Goal: Task Accomplishment & Management: Complete application form

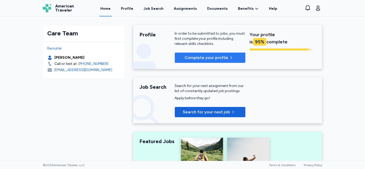
scroll to position [28, 0]
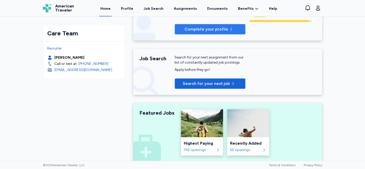
click at [211, 28] on span "Complete your profile" at bounding box center [206, 29] width 44 height 6
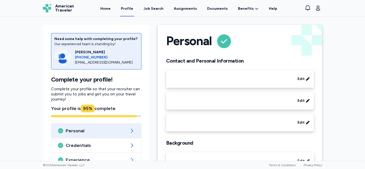
click at [227, 28] on div "Personal Contact and Personal Information Edit Edit Edit Background Edit" at bounding box center [240, 101] width 164 height 153
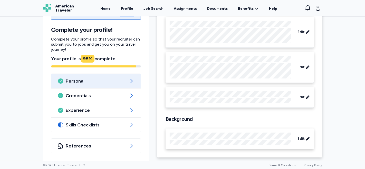
scroll to position [54, 0]
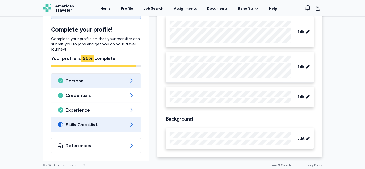
click at [129, 123] on icon at bounding box center [131, 125] width 6 height 6
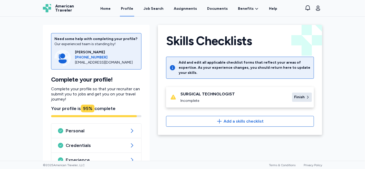
click at [306, 95] on icon at bounding box center [308, 97] width 4 height 5
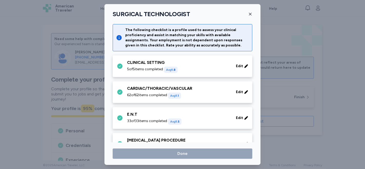
click at [222, 67] on div "5 of 5 items completed Avg 1.8" at bounding box center [178, 70] width 103 height 6
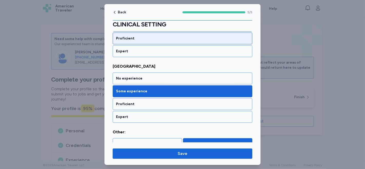
scroll to position [246, 0]
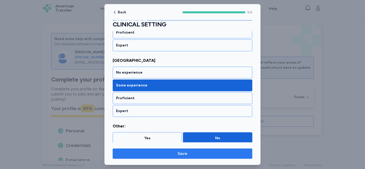
click at [182, 153] on span "Save" at bounding box center [183, 154] width 10 height 6
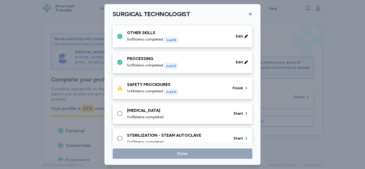
scroll to position [456, 0]
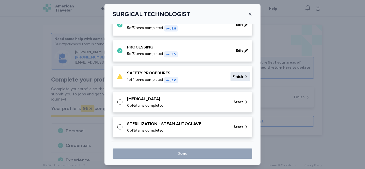
click at [238, 74] on span "Finish" at bounding box center [237, 76] width 11 height 5
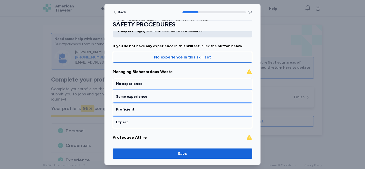
scroll to position [39, 0]
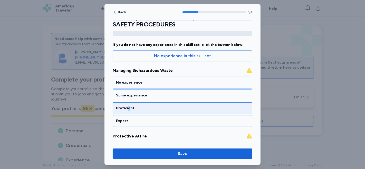
click at [128, 105] on div "Proficient" at bounding box center [183, 108] width 140 height 12
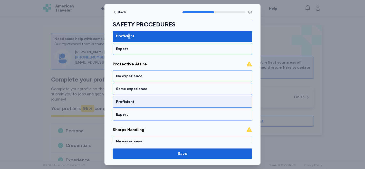
scroll to position [114, 0]
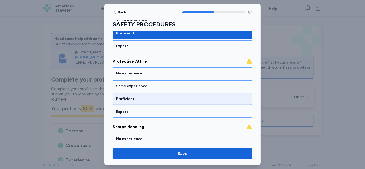
click at [178, 102] on div "Proficient" at bounding box center [183, 99] width 140 height 12
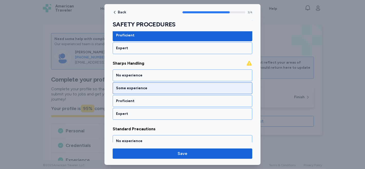
scroll to position [179, 0]
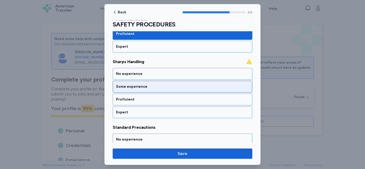
click at [179, 102] on div "Proficient" at bounding box center [183, 100] width 140 height 12
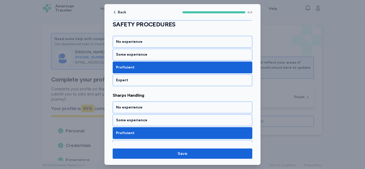
scroll to position [134, 0]
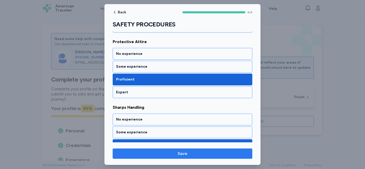
click at [202, 154] on span "Save" at bounding box center [182, 154] width 131 height 6
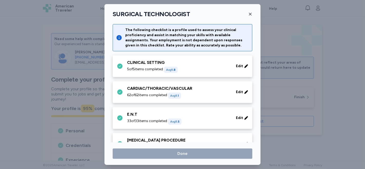
scroll to position [456, 0]
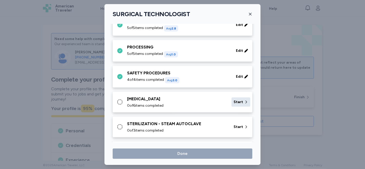
click at [238, 101] on span "Start" at bounding box center [237, 102] width 9 height 5
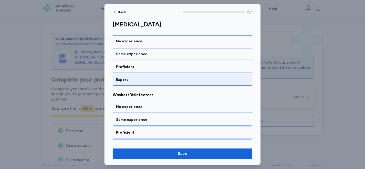
scroll to position [285, 0]
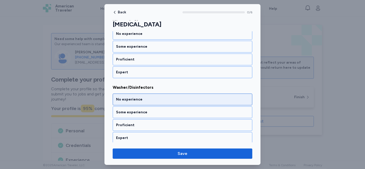
click at [184, 101] on div "No experience" at bounding box center [183, 100] width 140 height 12
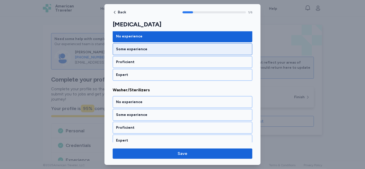
scroll to position [349, 0]
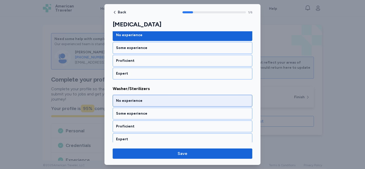
click at [152, 98] on div "No experience" at bounding box center [182, 100] width 133 height 5
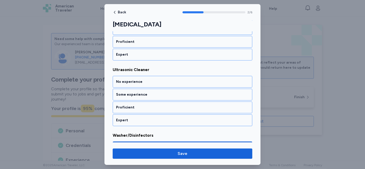
scroll to position [236, 0]
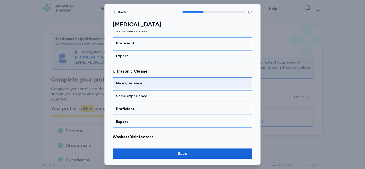
click at [154, 81] on div "No experience" at bounding box center [182, 83] width 133 height 5
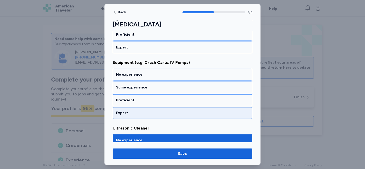
scroll to position [150, 0]
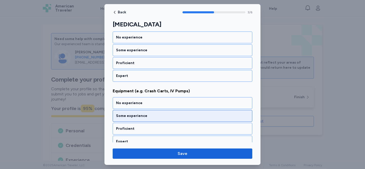
click at [150, 117] on div "Some experience" at bounding box center [183, 116] width 140 height 12
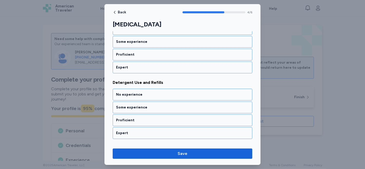
scroll to position [122, 0]
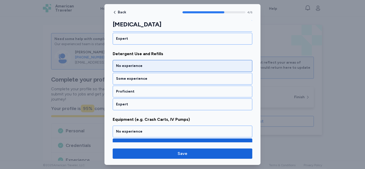
click at [153, 65] on div "No experience" at bounding box center [182, 65] width 133 height 5
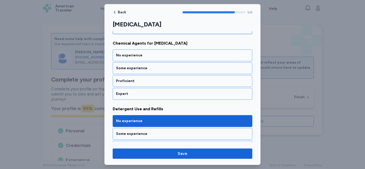
scroll to position [64, 0]
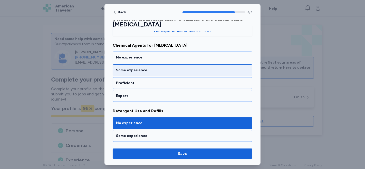
click at [148, 70] on div "Some experience" at bounding box center [182, 70] width 133 height 5
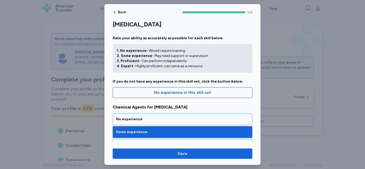
scroll to position [0, 0]
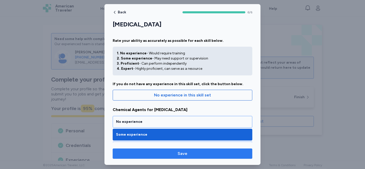
click at [187, 154] on span "Save" at bounding box center [183, 154] width 10 height 6
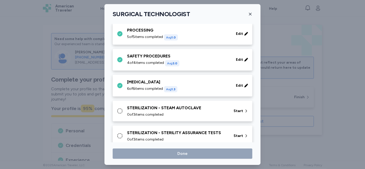
scroll to position [484, 0]
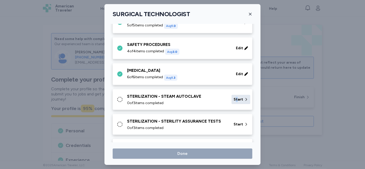
click at [233, 100] on span "Start" at bounding box center [237, 99] width 9 height 5
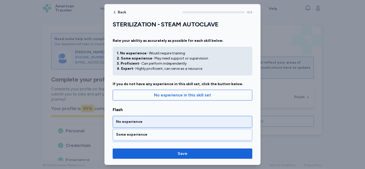
click at [186, 123] on div "No experience" at bounding box center [182, 121] width 133 height 5
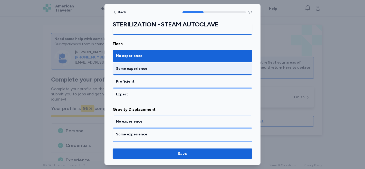
scroll to position [57, 0]
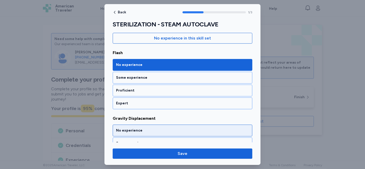
click at [177, 133] on div "No experience" at bounding box center [183, 131] width 140 height 12
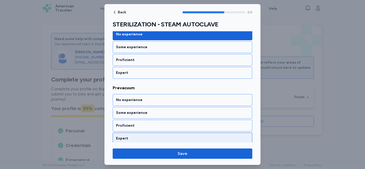
scroll to position [154, 0]
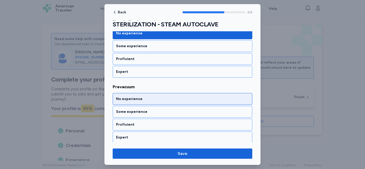
click at [188, 101] on div "No experience" at bounding box center [183, 99] width 140 height 12
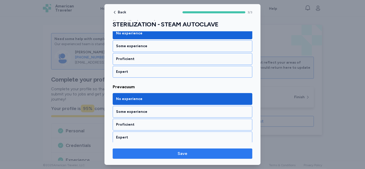
click at [183, 152] on span "Save" at bounding box center [183, 154] width 10 height 6
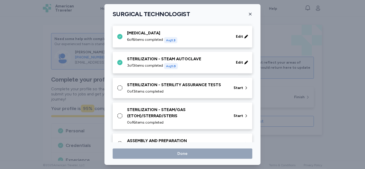
scroll to position [532, 0]
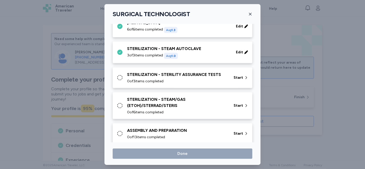
click at [198, 79] on div "0 of 3 items completed" at bounding box center [177, 81] width 100 height 5
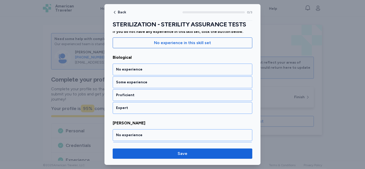
scroll to position [18, 0]
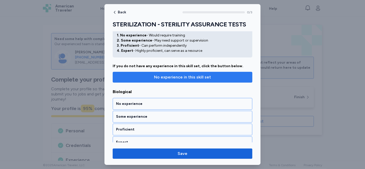
click at [225, 79] on span "No experience in this skill set" at bounding box center [182, 77] width 131 height 6
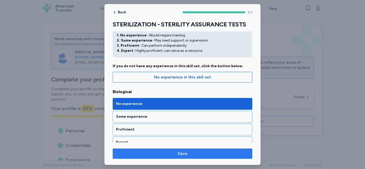
click at [210, 156] on span "Save" at bounding box center [182, 154] width 131 height 6
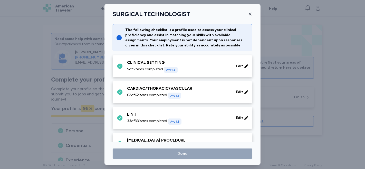
scroll to position [532, 0]
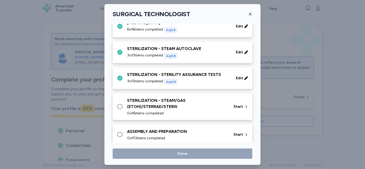
click at [215, 111] on div "0 of 6 items completed" at bounding box center [177, 113] width 100 height 5
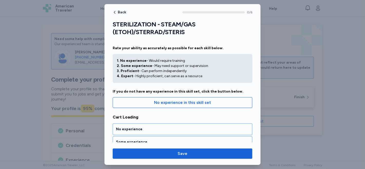
scroll to position [0, 0]
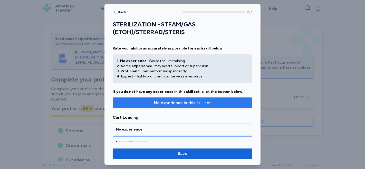
click at [193, 102] on span "No experience in this skill set" at bounding box center [182, 103] width 57 height 6
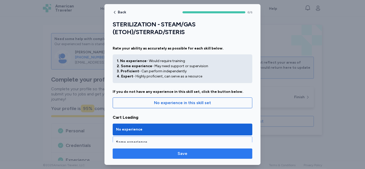
click at [204, 153] on span "Save" at bounding box center [182, 154] width 131 height 6
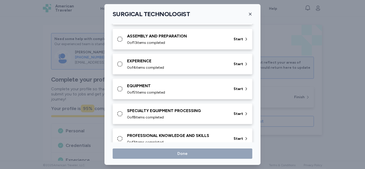
scroll to position [630, 0]
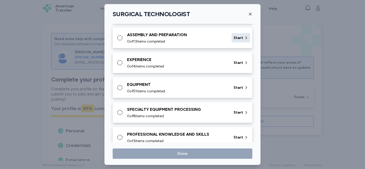
click at [233, 36] on span "Start" at bounding box center [237, 37] width 9 height 5
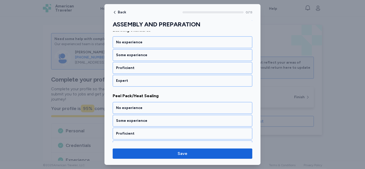
scroll to position [342, 0]
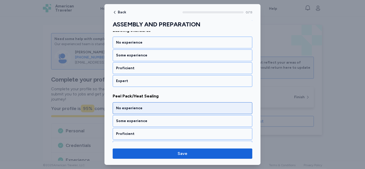
click at [171, 106] on div "No experience" at bounding box center [182, 108] width 133 height 5
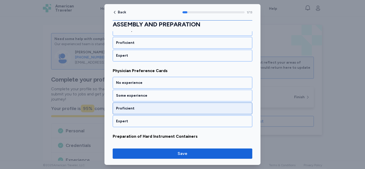
scroll to position [440, 0]
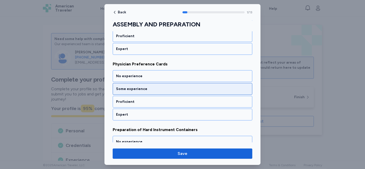
click at [164, 87] on div "Some experience" at bounding box center [182, 88] width 133 height 5
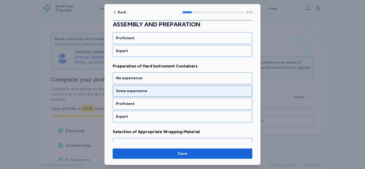
scroll to position [505, 0]
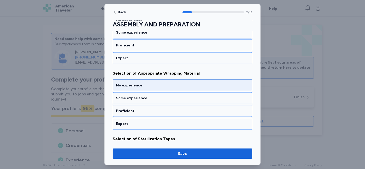
click at [180, 83] on div "No experience" at bounding box center [182, 85] width 133 height 5
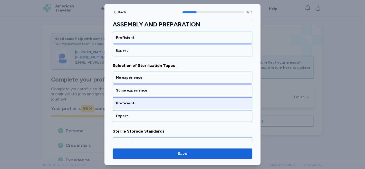
scroll to position [664, 0]
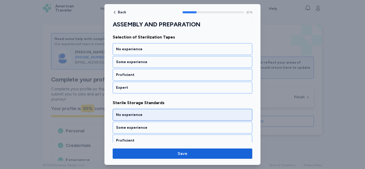
click at [175, 112] on div "No experience" at bounding box center [182, 114] width 133 height 5
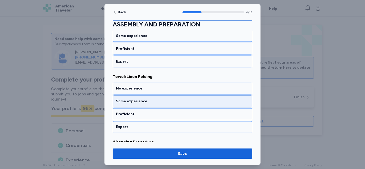
scroll to position [765, 0]
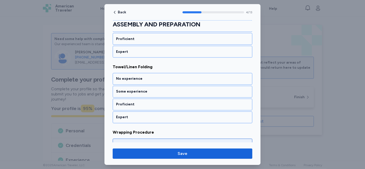
click at [175, 141] on div "No experience" at bounding box center [183, 145] width 140 height 12
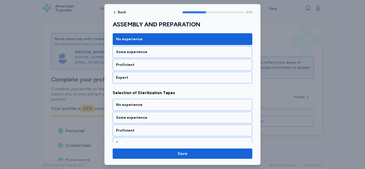
scroll to position [594, 0]
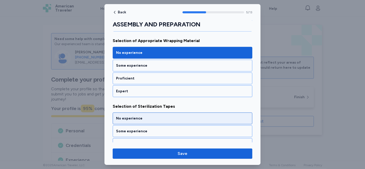
click at [177, 116] on div "No experience" at bounding box center [182, 118] width 133 height 5
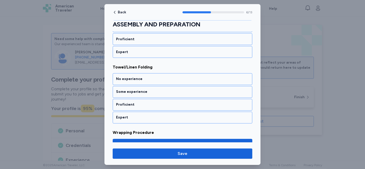
scroll to position [765, 0]
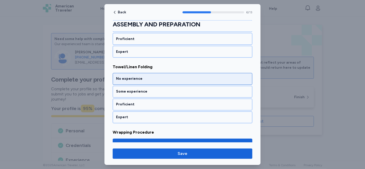
click at [154, 77] on div "No experience" at bounding box center [183, 79] width 140 height 12
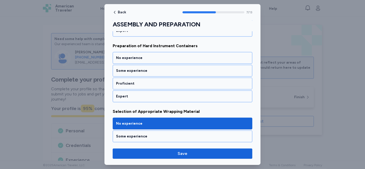
scroll to position [520, 0]
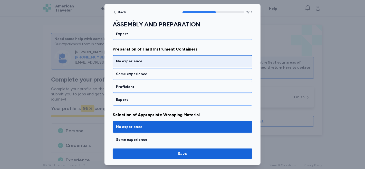
click at [150, 59] on div "No experience" at bounding box center [182, 61] width 133 height 5
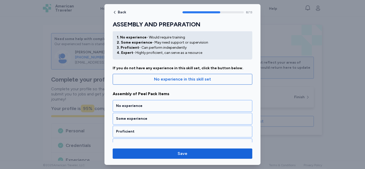
scroll to position [0, 0]
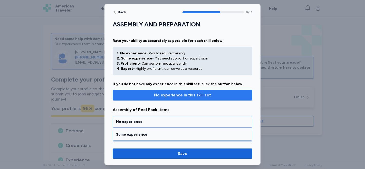
click at [180, 96] on span "No experience in this skill set" at bounding box center [182, 95] width 57 height 6
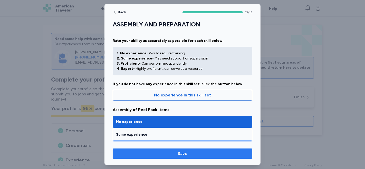
click at [184, 152] on span "Save" at bounding box center [183, 154] width 10 height 6
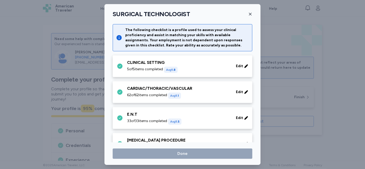
scroll to position [630, 0]
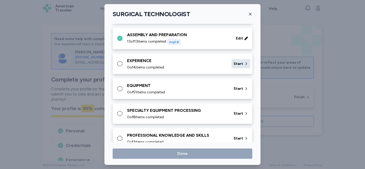
click at [233, 61] on span "Start" at bounding box center [237, 63] width 9 height 5
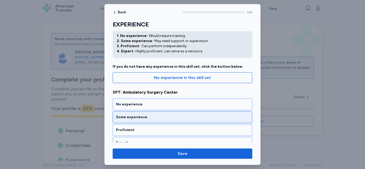
scroll to position [0, 0]
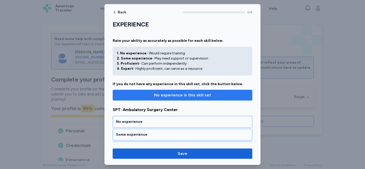
click at [183, 94] on span "No experience in this skill set" at bounding box center [182, 95] width 57 height 6
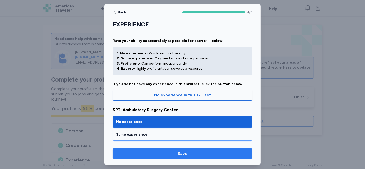
click at [221, 155] on span "Save" at bounding box center [182, 154] width 131 height 6
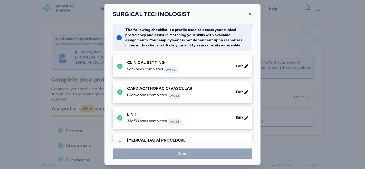
scroll to position [630, 0]
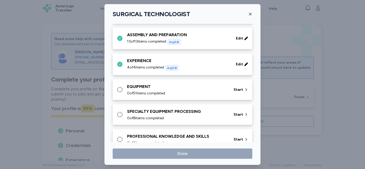
click at [209, 91] on div "0 of 51 items completed" at bounding box center [177, 93] width 100 height 5
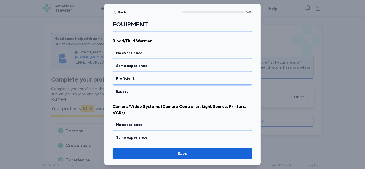
scroll to position [484, 0]
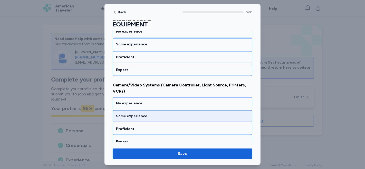
click at [153, 114] on div "Some experience" at bounding box center [183, 116] width 140 height 12
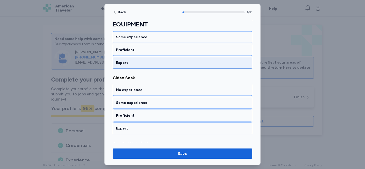
scroll to position [633, 0]
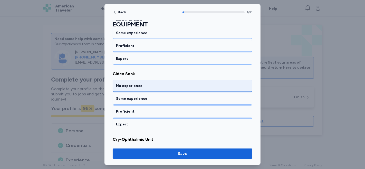
click at [158, 83] on div "No experience" at bounding box center [182, 85] width 133 height 5
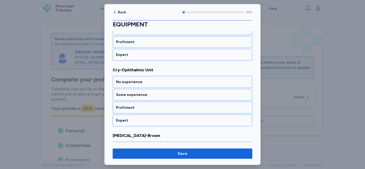
scroll to position [707, 0]
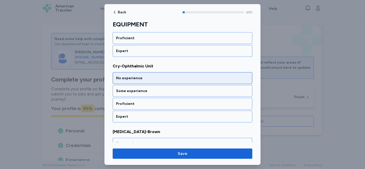
click at [159, 76] on div "No experience" at bounding box center [182, 78] width 133 height 5
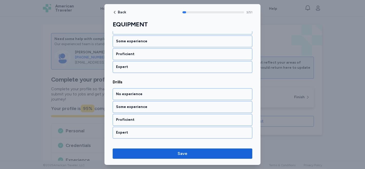
scroll to position [1028, 0]
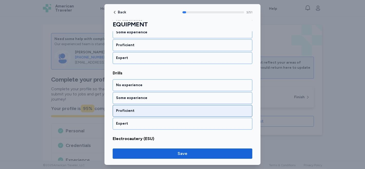
click at [178, 108] on div "Proficient" at bounding box center [182, 110] width 133 height 5
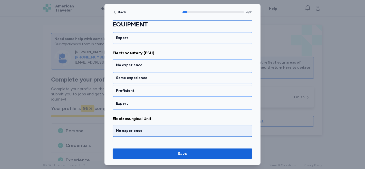
scroll to position [1126, 0]
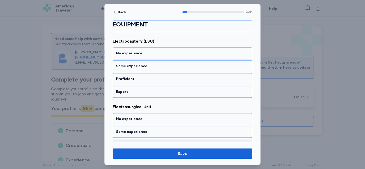
click at [172, 142] on div "Proficient" at bounding box center [182, 144] width 133 height 5
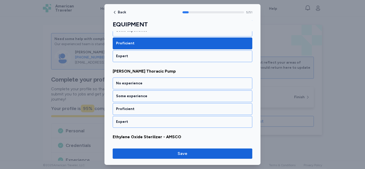
scroll to position [1227, 0]
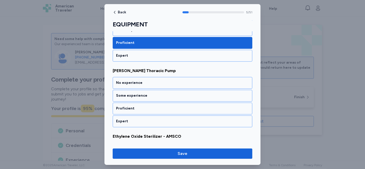
click at [163, 143] on div "Back 5 / 51 EQUIPMENT Rate your ability as accurately as possible for each skil…" at bounding box center [182, 84] width 156 height 161
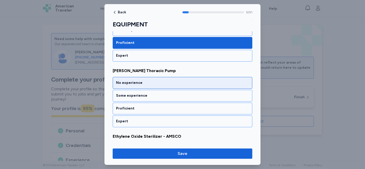
click at [146, 80] on div "No experience" at bounding box center [182, 82] width 133 height 5
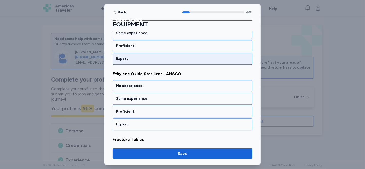
scroll to position [1292, 0]
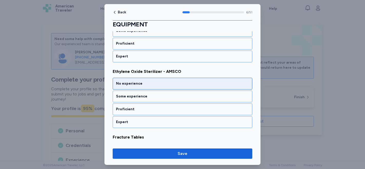
click at [151, 81] on div "No experience" at bounding box center [182, 83] width 133 height 5
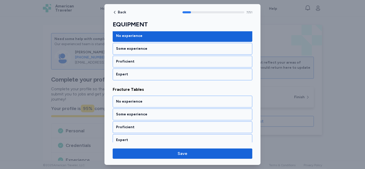
scroll to position [1358, 0]
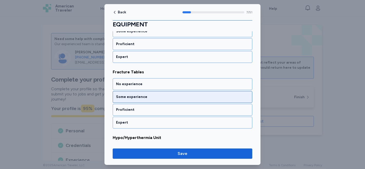
click at [155, 94] on div "Some experience" at bounding box center [182, 96] width 133 height 5
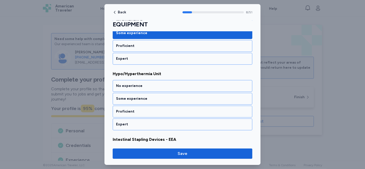
scroll to position [1423, 0]
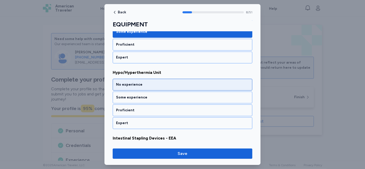
click at [154, 79] on div "No experience" at bounding box center [183, 85] width 140 height 12
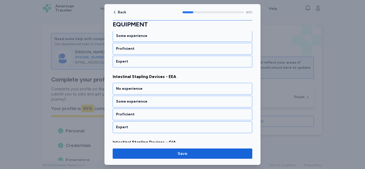
scroll to position [1488, 0]
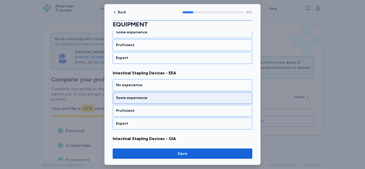
click at [167, 95] on div "Some experience" at bounding box center [182, 97] width 133 height 5
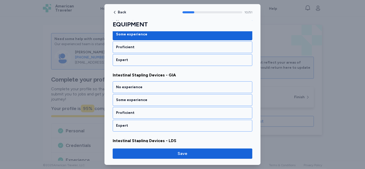
scroll to position [1553, 0]
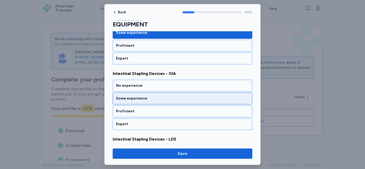
click at [165, 93] on div "Some experience" at bounding box center [183, 99] width 140 height 12
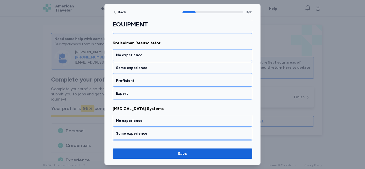
scroll to position [1789, 0]
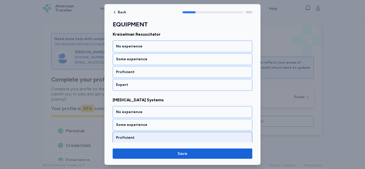
click at [173, 135] on div "Proficient" at bounding box center [182, 137] width 133 height 5
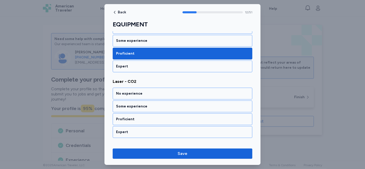
scroll to position [1879, 0]
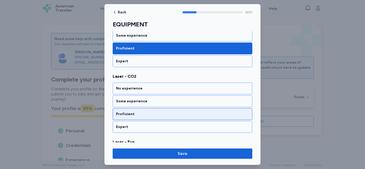
click at [162, 108] on div "Proficient" at bounding box center [183, 114] width 140 height 12
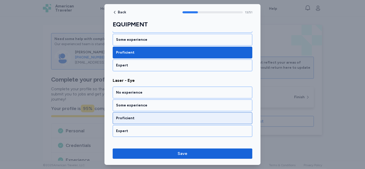
scroll to position [1944, 0]
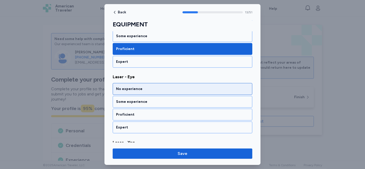
click at [161, 86] on div "No experience" at bounding box center [182, 88] width 133 height 5
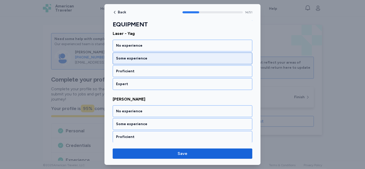
scroll to position [2066, 0]
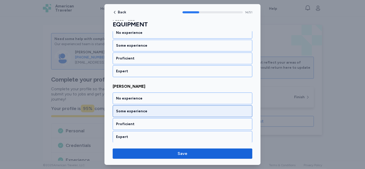
click at [166, 109] on div "Some experience" at bounding box center [182, 111] width 133 height 5
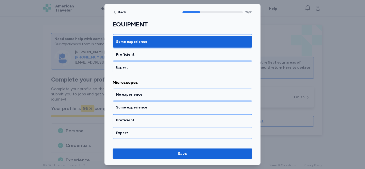
scroll to position [2139, 0]
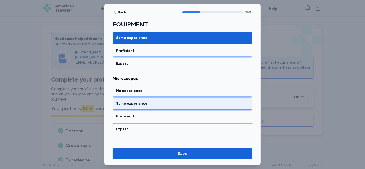
click at [165, 101] on div "Some experience" at bounding box center [182, 103] width 133 height 5
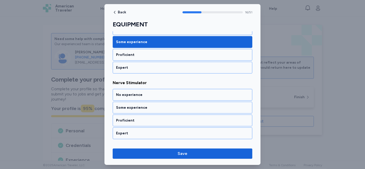
scroll to position [2204, 0]
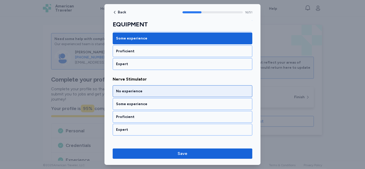
click at [165, 89] on div "No experience" at bounding box center [182, 91] width 133 height 5
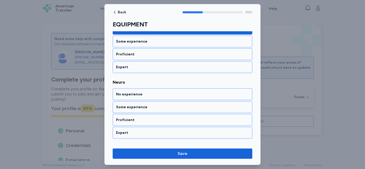
scroll to position [2269, 0]
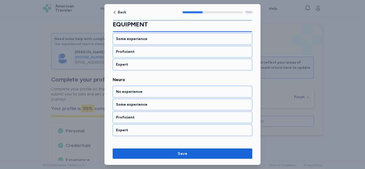
click at [165, 89] on div "No experience" at bounding box center [182, 91] width 133 height 5
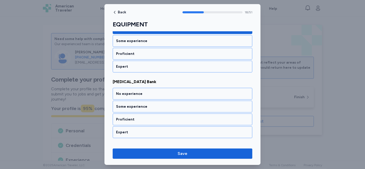
scroll to position [2335, 0]
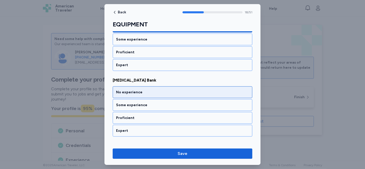
click at [165, 86] on div "No experience" at bounding box center [183, 92] width 140 height 12
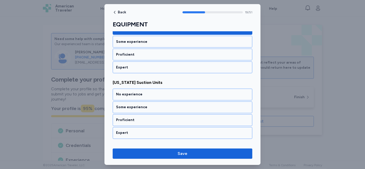
scroll to position [2400, 0]
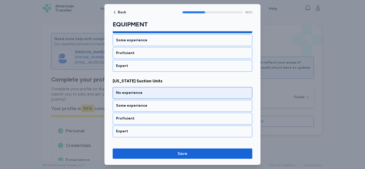
click at [208, 91] on div "No experience" at bounding box center [182, 93] width 133 height 5
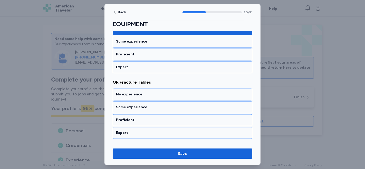
scroll to position [2465, 0]
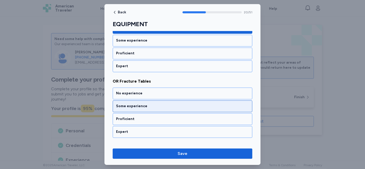
click at [159, 104] on div "Some experience" at bounding box center [182, 106] width 133 height 5
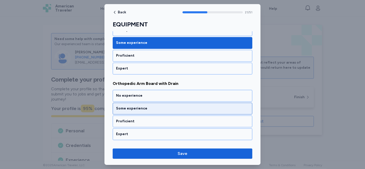
scroll to position [2530, 0]
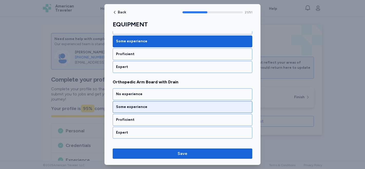
click at [169, 104] on div "Some experience" at bounding box center [182, 106] width 133 height 5
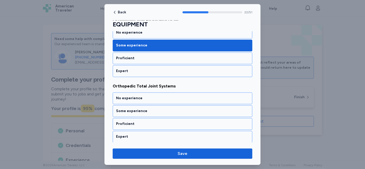
scroll to position [2595, 0]
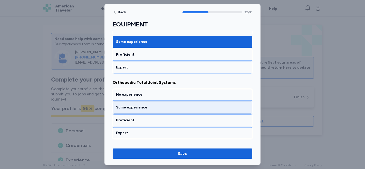
click at [173, 105] on div "Some experience" at bounding box center [182, 107] width 133 height 5
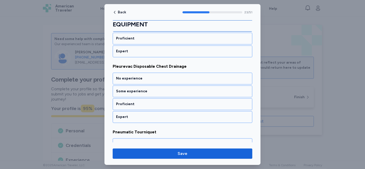
scroll to position [2717, 0]
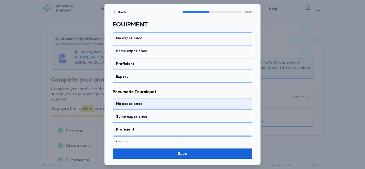
click at [158, 101] on div "No experience" at bounding box center [182, 103] width 133 height 5
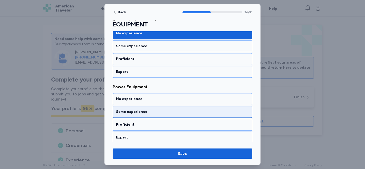
scroll to position [2790, 0]
